Goal: Use online tool/utility: Utilize a website feature to perform a specific function

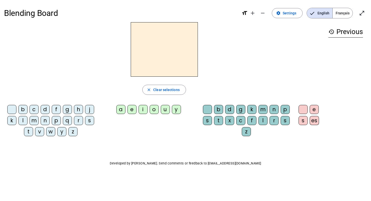
click at [339, 14] on span "Français" at bounding box center [343, 13] width 20 height 10
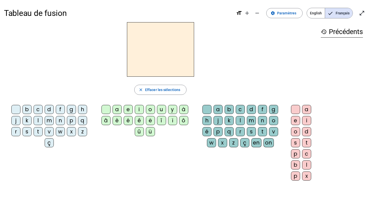
click at [49, 120] on div "m" at bounding box center [49, 120] width 9 height 9
click at [118, 110] on div "a" at bounding box center [117, 109] width 9 height 9
click at [240, 120] on div "l" at bounding box center [240, 120] width 9 height 9
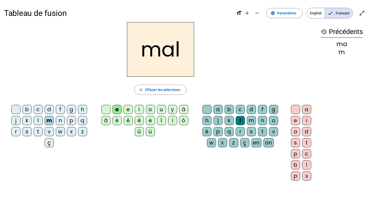
click at [180, 49] on h2 "mal" at bounding box center [160, 49] width 67 height 55
drag, startPoint x: 177, startPoint y: 49, endPoint x: 159, endPoint y: 49, distance: 17.4
click at [159, 49] on h2 "mal" at bounding box center [160, 49] width 67 height 55
click at [178, 51] on h2 "mal" at bounding box center [160, 49] width 67 height 55
click at [158, 91] on span "Effacer les sélections" at bounding box center [162, 90] width 35 height 6
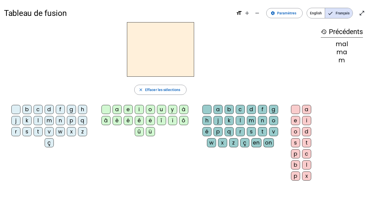
click at [71, 120] on div "p" at bounding box center [71, 120] width 9 height 9
click at [117, 110] on div "a" at bounding box center [117, 109] width 9 height 9
click at [269, 109] on div "g" at bounding box center [273, 109] width 9 height 9
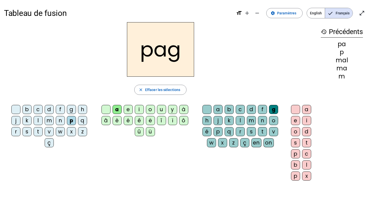
click at [128, 109] on div "e" at bounding box center [128, 109] width 9 height 9
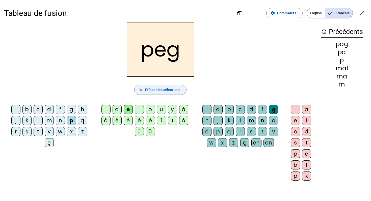
click at [160, 87] on span "Effacer les sélections" at bounding box center [162, 90] width 35 height 6
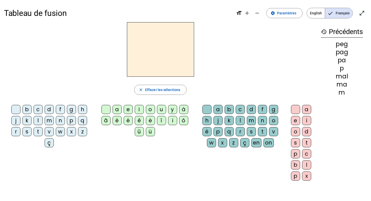
click at [71, 120] on div "p" at bounding box center [71, 120] width 9 height 9
click at [163, 91] on span "Effacer les sélections" at bounding box center [162, 90] width 35 height 6
click at [72, 122] on div "p" at bounding box center [71, 120] width 9 height 9
click at [118, 110] on div "a" at bounding box center [117, 109] width 9 height 9
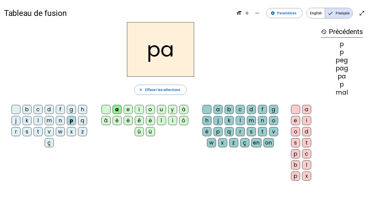
click at [276, 108] on div "g" at bounding box center [273, 109] width 9 height 9
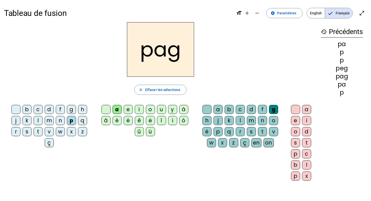
click at [126, 110] on div "e" at bounding box center [128, 109] width 9 height 9
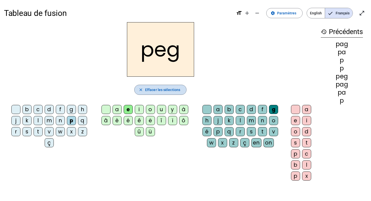
click at [155, 89] on span "Effacer les sélections" at bounding box center [162, 90] width 35 height 6
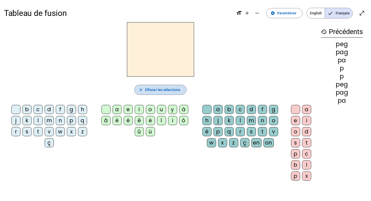
click at [157, 90] on span "Effacer les sélections" at bounding box center [162, 90] width 35 height 6
click at [37, 109] on div "c" at bounding box center [38, 109] width 9 height 9
click at [208, 121] on div "h" at bounding box center [206, 120] width 9 height 9
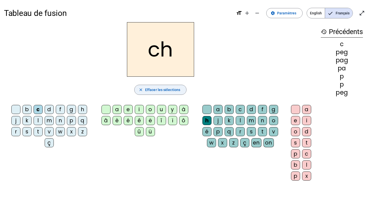
click at [167, 91] on span "Effacer les sélections" at bounding box center [162, 90] width 35 height 6
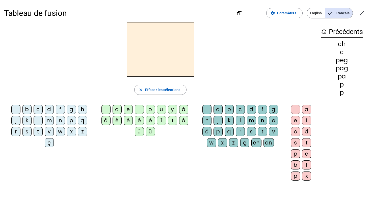
click at [324, 32] on mat-icon "history" at bounding box center [324, 32] width 6 height 6
click at [348, 32] on h3 "history Précédents" at bounding box center [342, 31] width 42 height 11
click at [295, 143] on div "s" at bounding box center [295, 142] width 9 height 9
click at [295, 133] on div "o" at bounding box center [295, 131] width 9 height 9
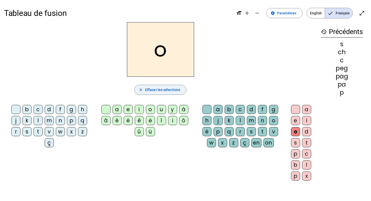
click at [180, 91] on span "button" at bounding box center [161, 90] width 52 height 12
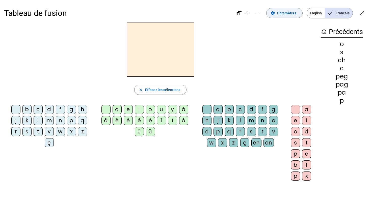
click at [289, 14] on span "Paramètres" at bounding box center [286, 13] width 19 height 6
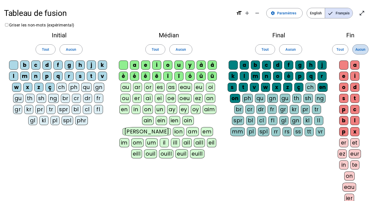
click at [362, 49] on span "Aucun" at bounding box center [360, 49] width 10 height 6
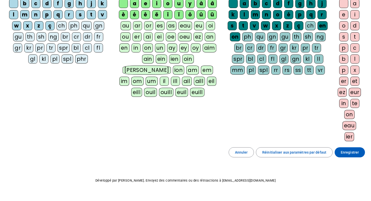
scroll to position [71, 0]
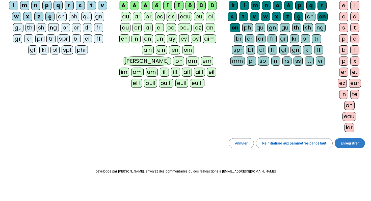
click at [352, 144] on span "Enregistrer" at bounding box center [350, 143] width 18 height 6
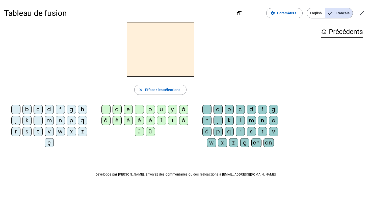
click at [229, 111] on div "b" at bounding box center [229, 109] width 9 height 9
click at [219, 110] on div "a" at bounding box center [217, 109] width 9 height 9
click at [163, 87] on span "button" at bounding box center [161, 90] width 52 height 12
click at [73, 120] on div "p" at bounding box center [71, 120] width 9 height 9
click at [216, 110] on div "a" at bounding box center [217, 109] width 9 height 9
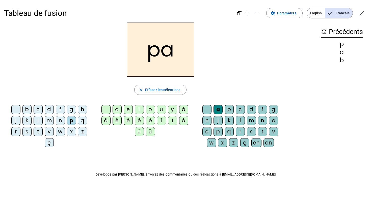
click at [250, 132] on div "s" at bounding box center [251, 131] width 9 height 9
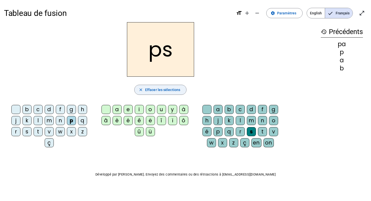
click at [159, 90] on span "Effacer les sélections" at bounding box center [162, 90] width 35 height 6
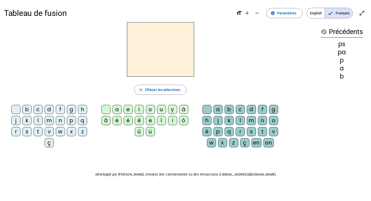
click at [73, 122] on div "p" at bounding box center [71, 120] width 9 height 9
click at [117, 111] on div "a" at bounding box center [117, 109] width 9 height 9
click at [254, 133] on div "s" at bounding box center [251, 131] width 9 height 9
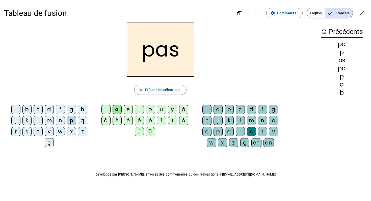
click at [37, 129] on div "t" at bounding box center [38, 131] width 9 height 9
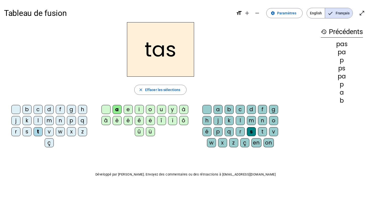
click at [50, 132] on div "v" at bounding box center [49, 131] width 9 height 9
click at [26, 132] on div "s" at bounding box center [26, 131] width 9 height 9
click at [242, 119] on div "l" at bounding box center [240, 120] width 9 height 9
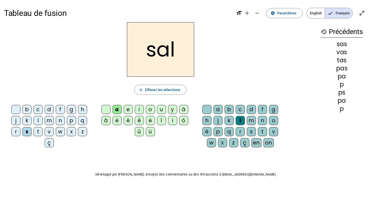
click at [151, 109] on div "o" at bounding box center [150, 109] width 9 height 9
